Goal: Task Accomplishment & Management: Use online tool/utility

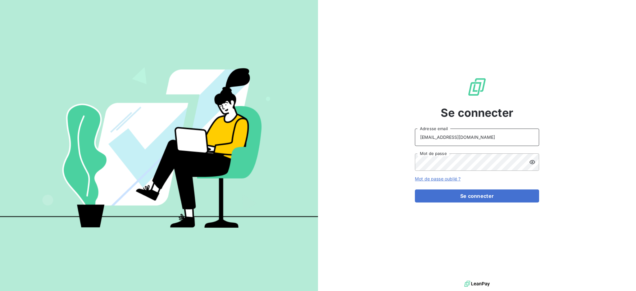
click at [471, 136] on input "[EMAIL_ADDRESS][DOMAIN_NAME]" at bounding box center [477, 136] width 124 height 17
type input "[EMAIL_ADDRESS][DOMAIN_NAME]"
click at [456, 197] on button "Se connecter" at bounding box center [477, 195] width 124 height 13
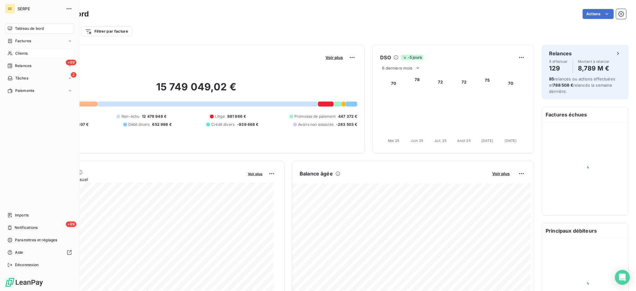
click at [19, 52] on span "Clients" at bounding box center [21, 54] width 12 height 6
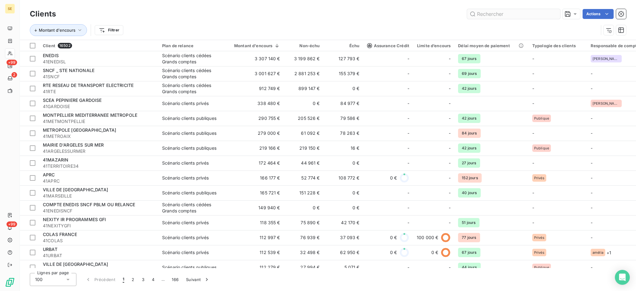
click at [483, 15] on input "text" at bounding box center [513, 14] width 93 height 10
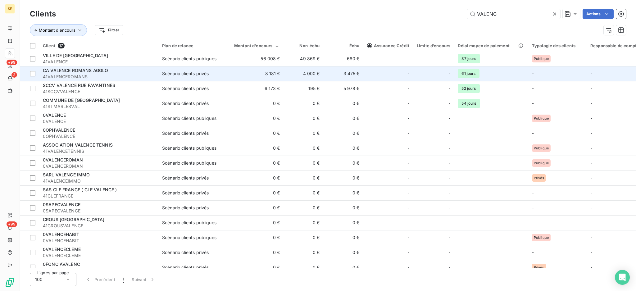
type input "VALENC"
click at [200, 68] on td "Scénario clients privés" at bounding box center [190, 73] width 65 height 15
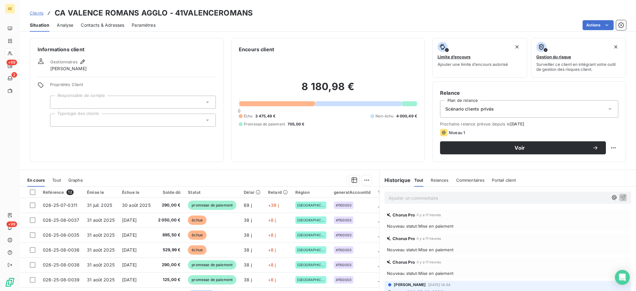
click at [606, 107] on icon at bounding box center [609, 109] width 6 height 6
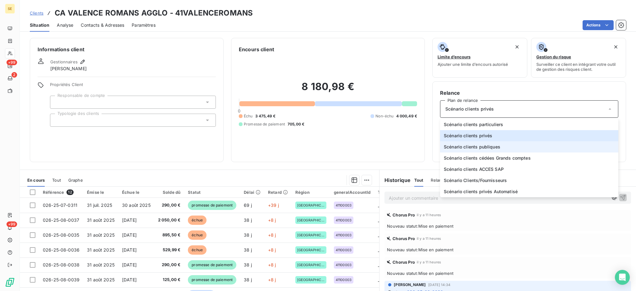
click at [495, 146] on li "Scénario clients publiques" at bounding box center [529, 146] width 178 height 11
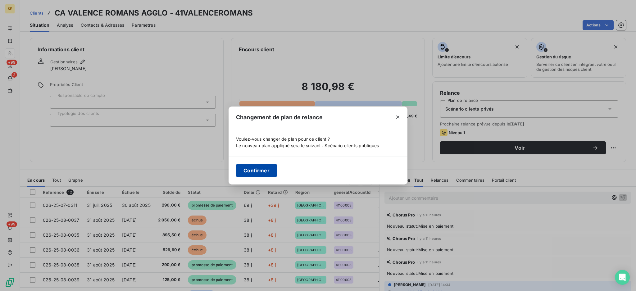
click at [268, 173] on button "Confirmer" at bounding box center [256, 170] width 41 height 13
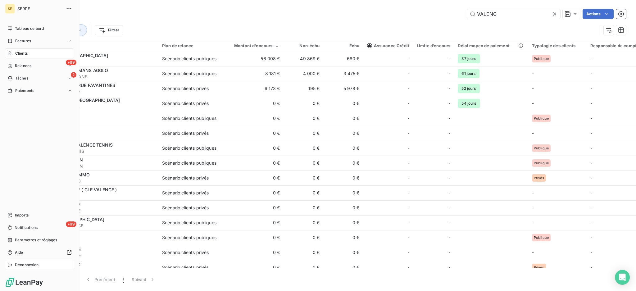
click at [24, 265] on span "Déconnexion" at bounding box center [27, 265] width 24 height 6
